Goal: Task Accomplishment & Management: Manage account settings

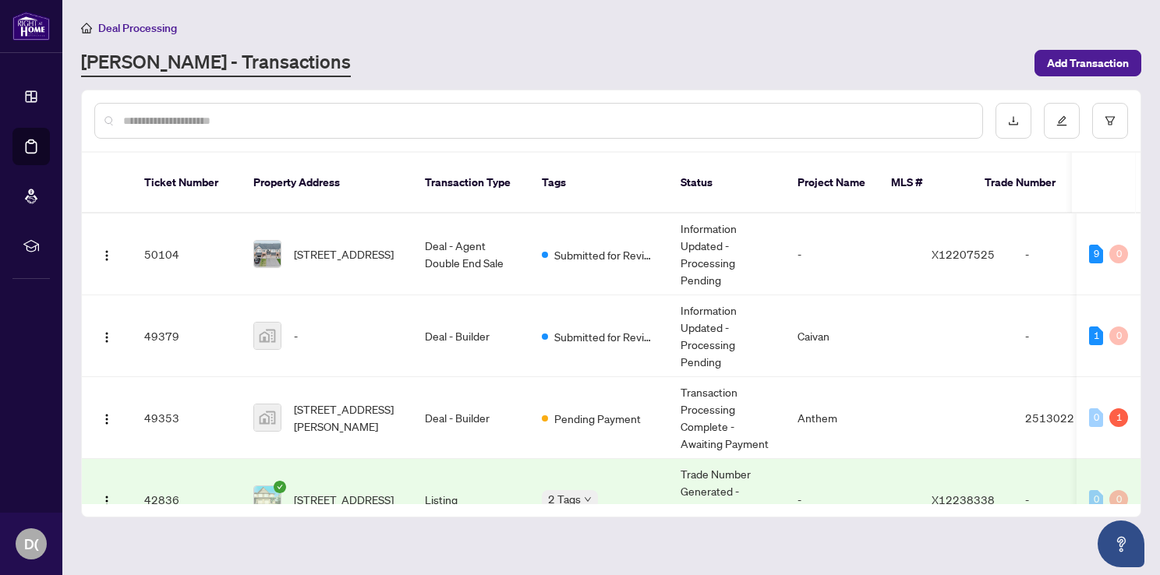
scroll to position [468, 0]
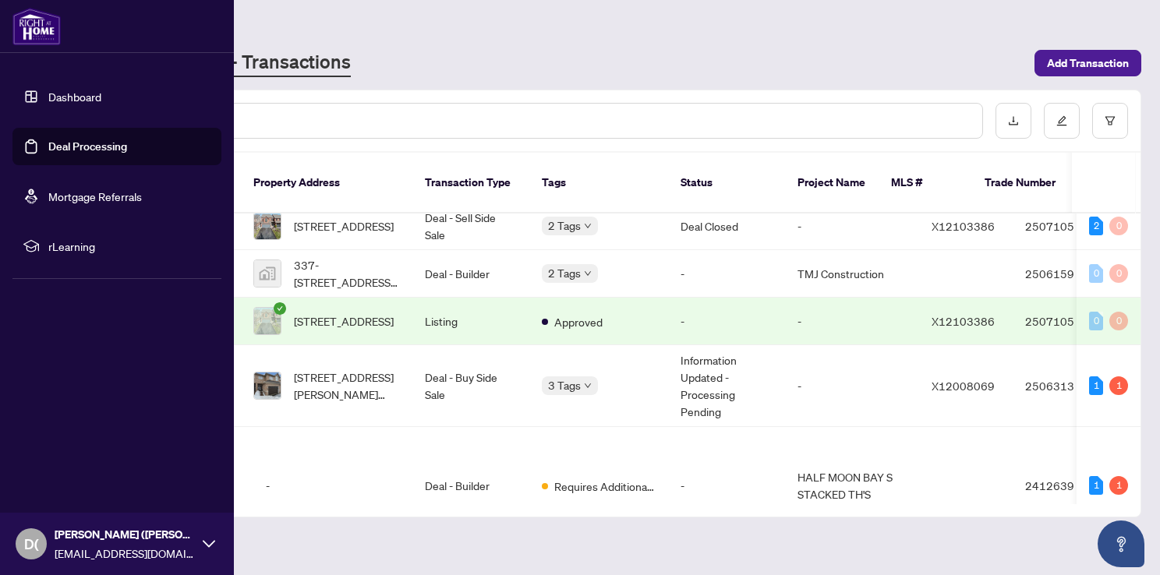
click at [48, 145] on link "Deal Processing" at bounding box center [87, 146] width 79 height 14
click at [104, 149] on link "Deal Processing" at bounding box center [87, 146] width 79 height 14
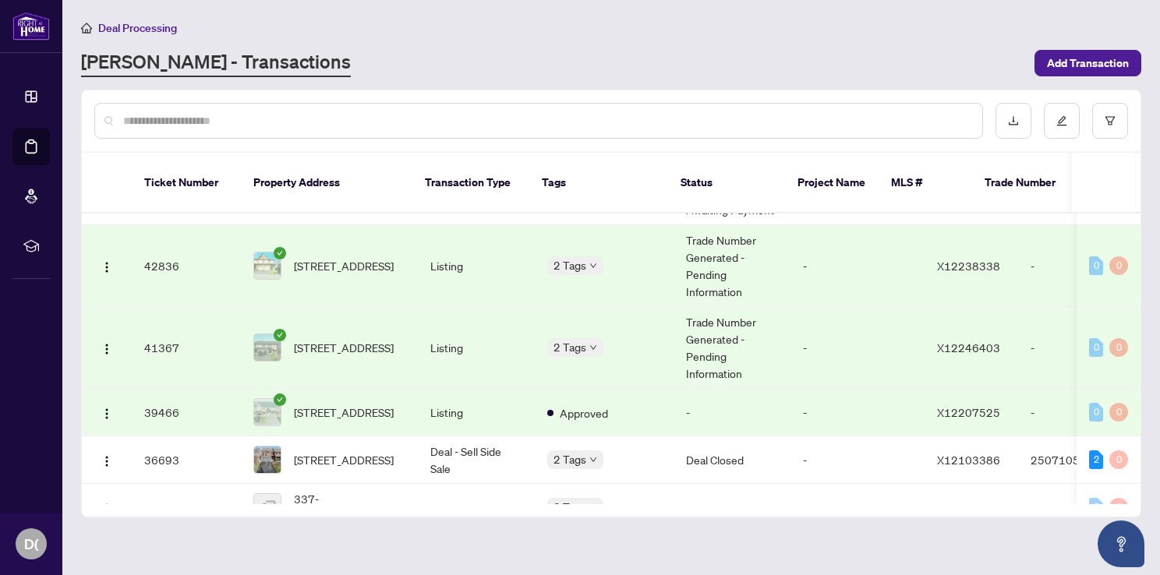
scroll to position [0, 0]
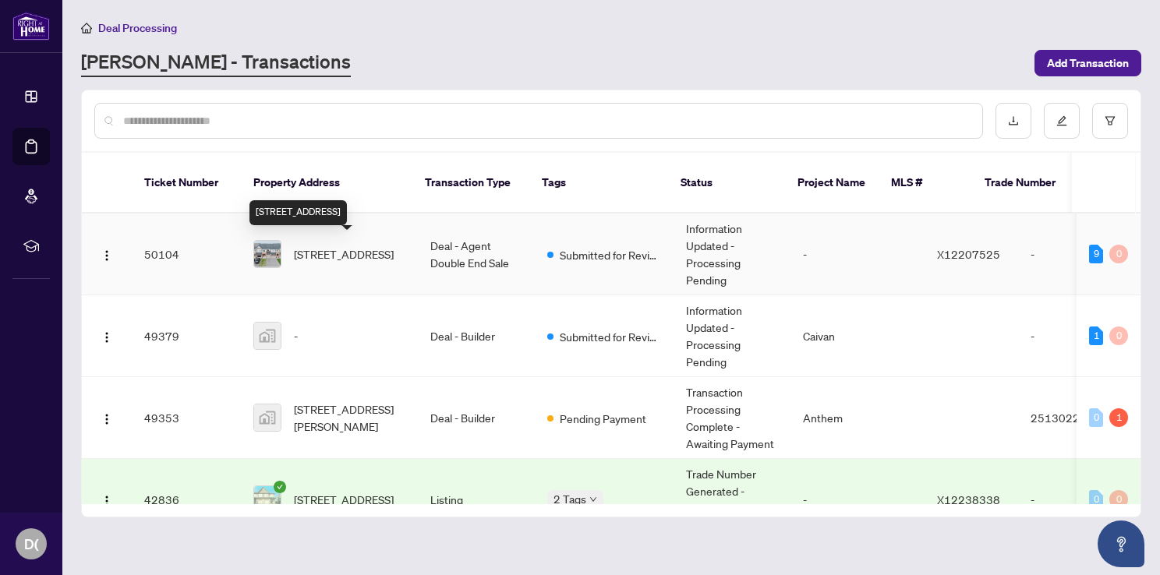
click at [346, 263] on span "[STREET_ADDRESS]" at bounding box center [344, 253] width 100 height 17
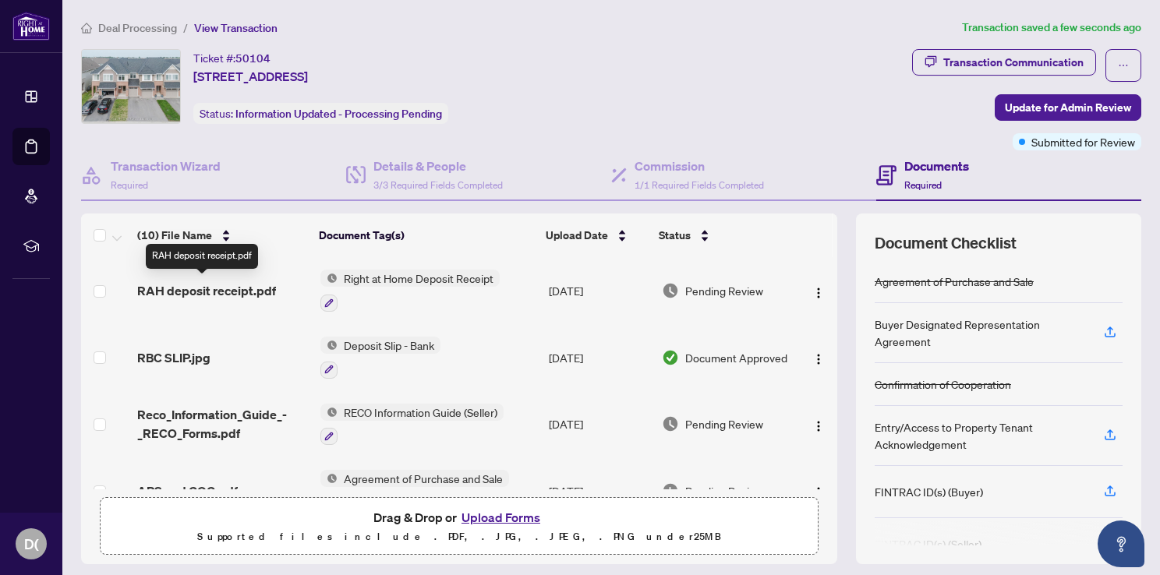
click at [182, 295] on span "RAH deposit receipt.pdf" at bounding box center [206, 290] width 139 height 19
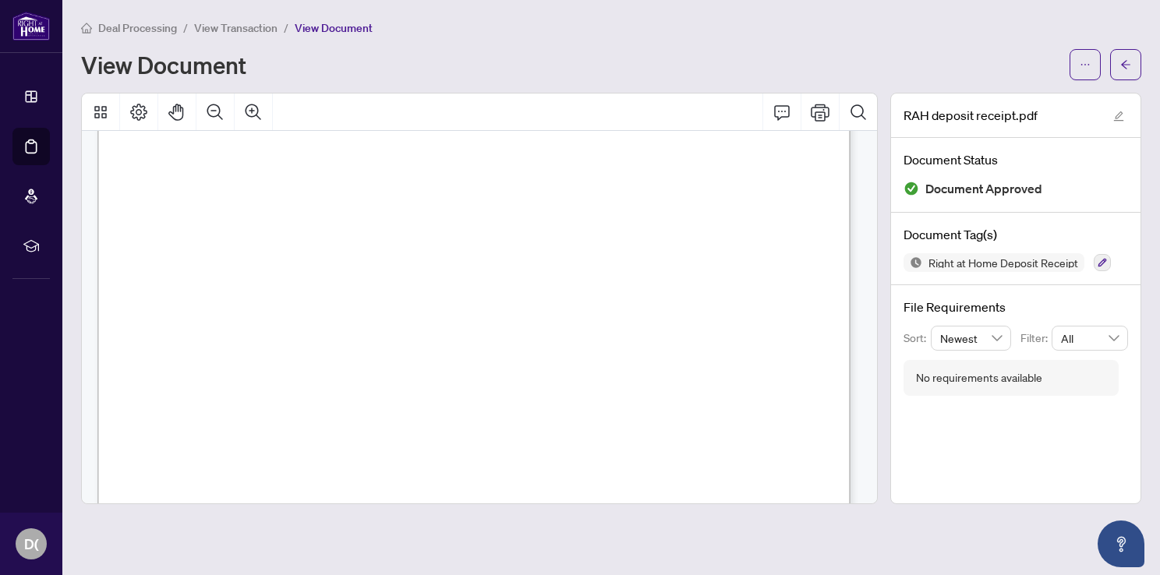
scroll to position [545, 0]
click at [1135, 75] on button "button" at bounding box center [1125, 64] width 31 height 31
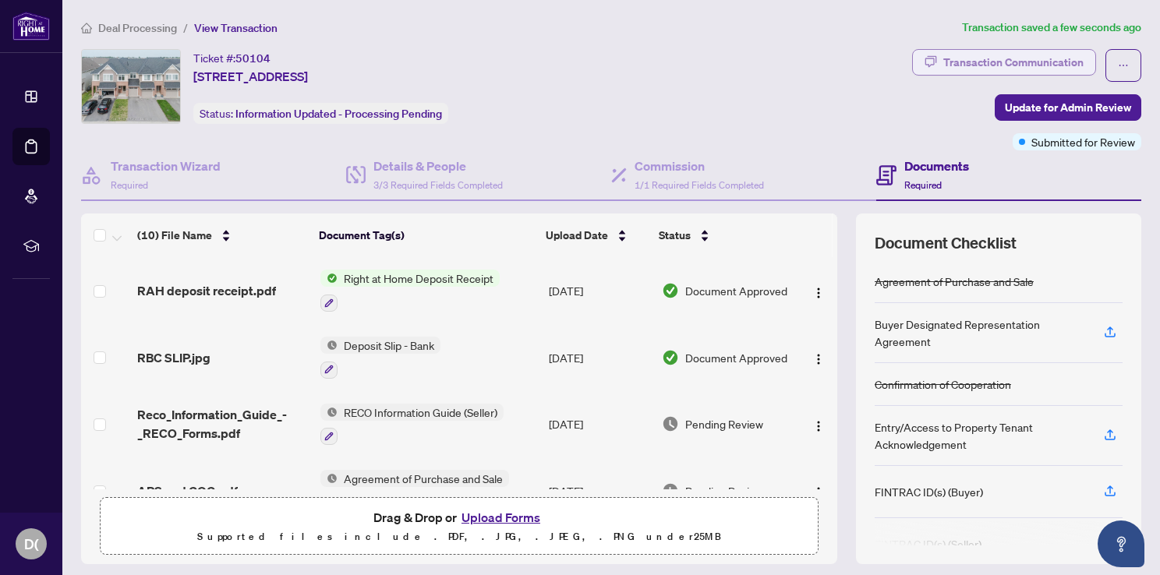
click at [976, 67] on div "Transaction Communication" at bounding box center [1013, 62] width 140 height 25
type textarea "**********"
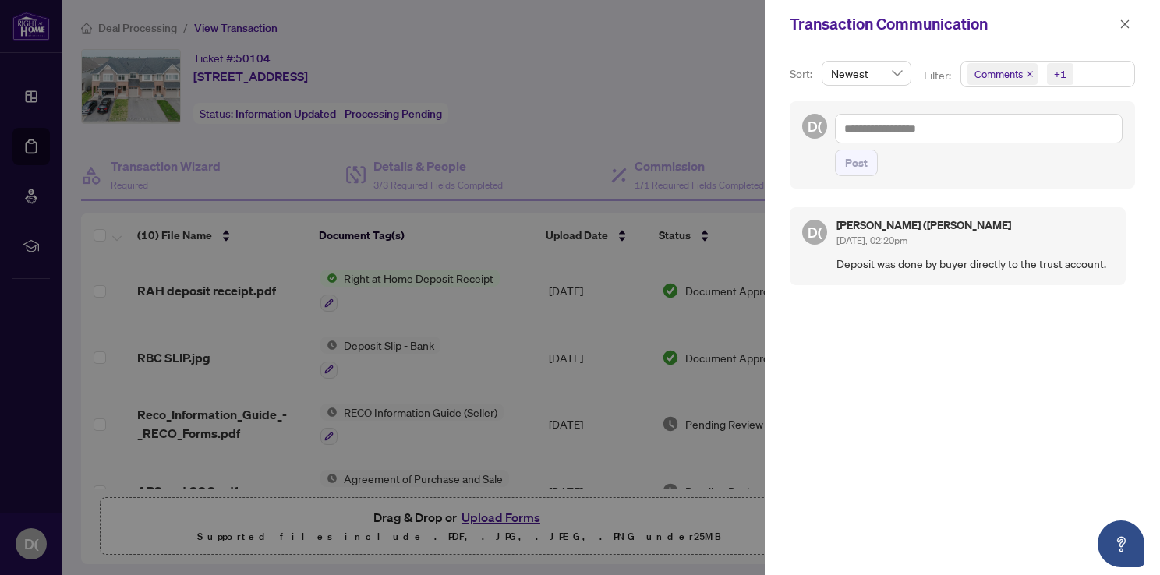
click at [623, 510] on div at bounding box center [580, 287] width 1160 height 575
click at [1130, 24] on button "button" at bounding box center [1124, 24] width 20 height 19
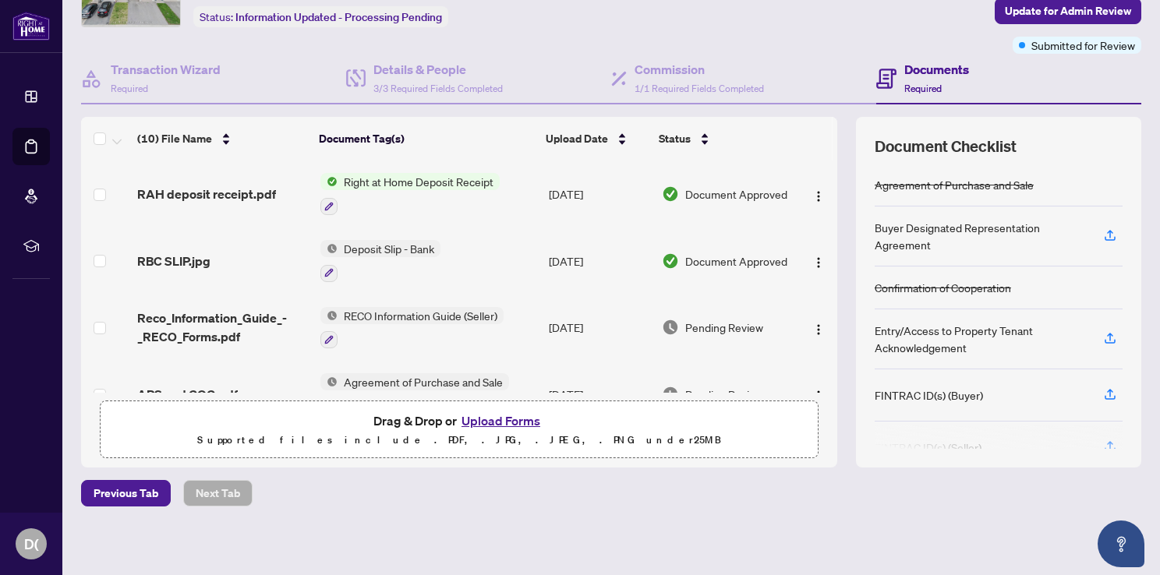
scroll to position [98, 0]
